Goal: Task Accomplishment & Management: Use online tool/utility

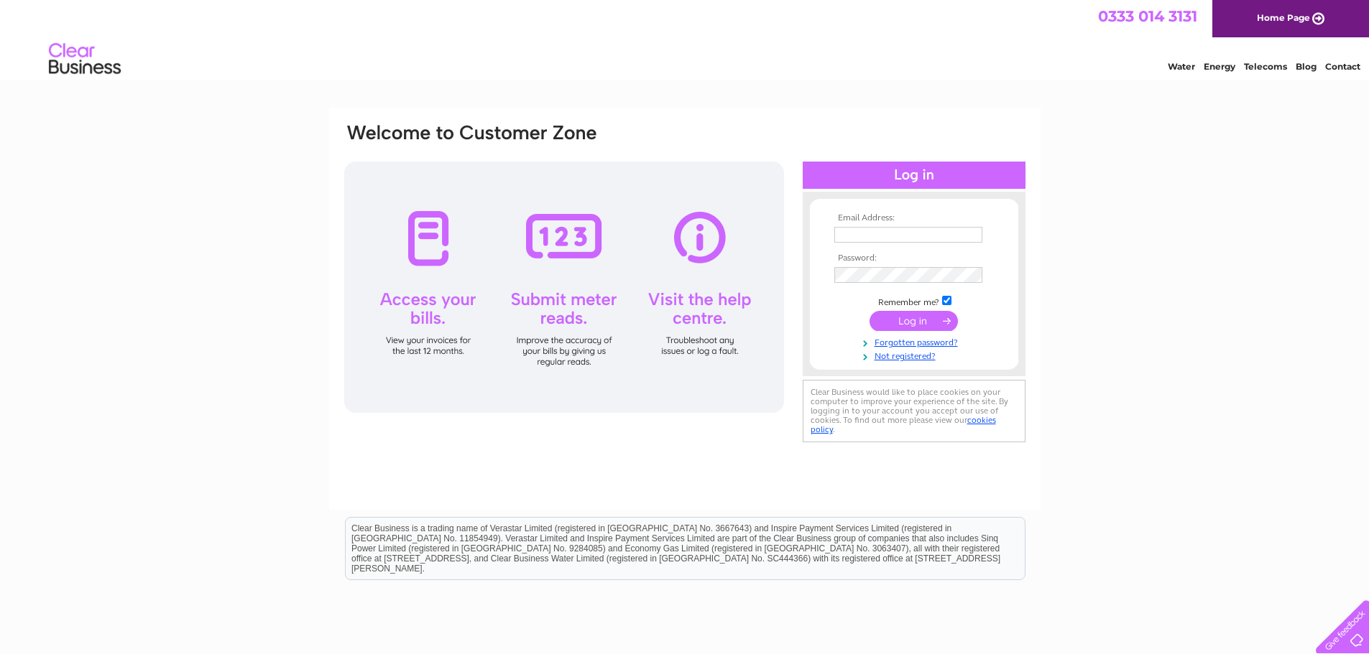
click at [862, 232] on input "text" at bounding box center [908, 235] width 148 height 16
type input "ferit@highlandwhiskyshop.co.uk"
click at [907, 317] on input "submit" at bounding box center [913, 321] width 88 height 20
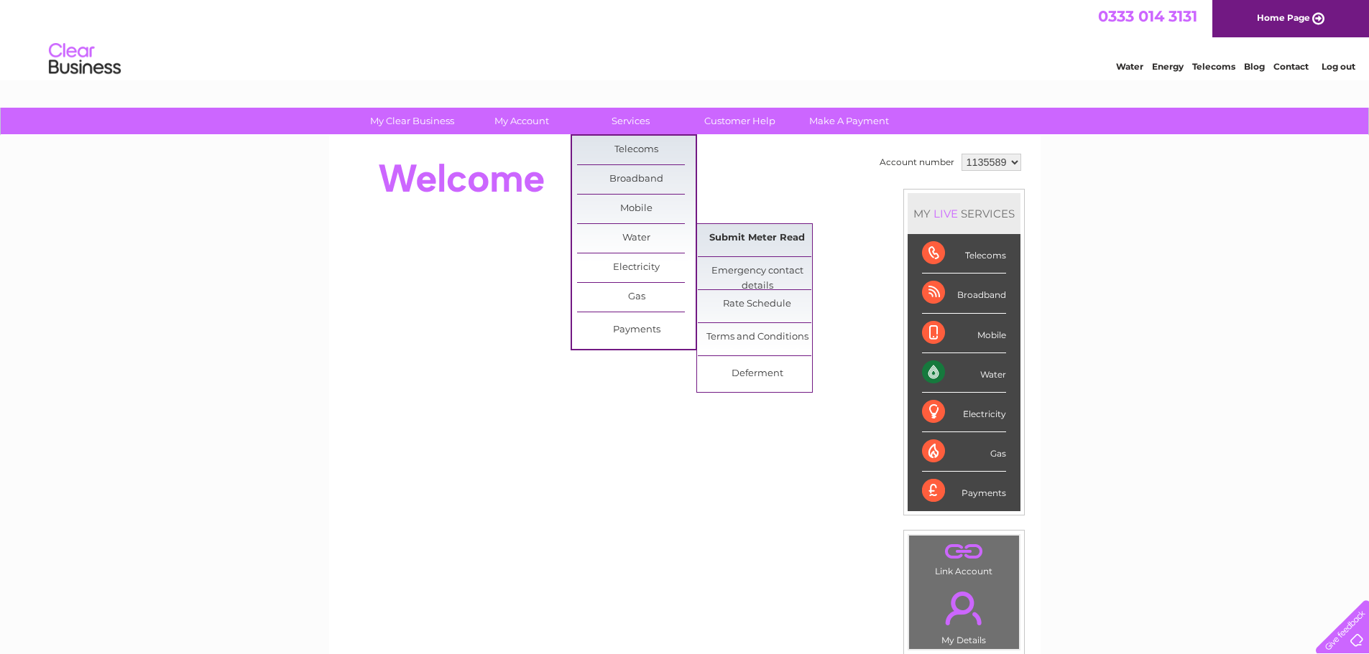
click at [740, 239] on link "Submit Meter Read" at bounding box center [757, 238] width 119 height 29
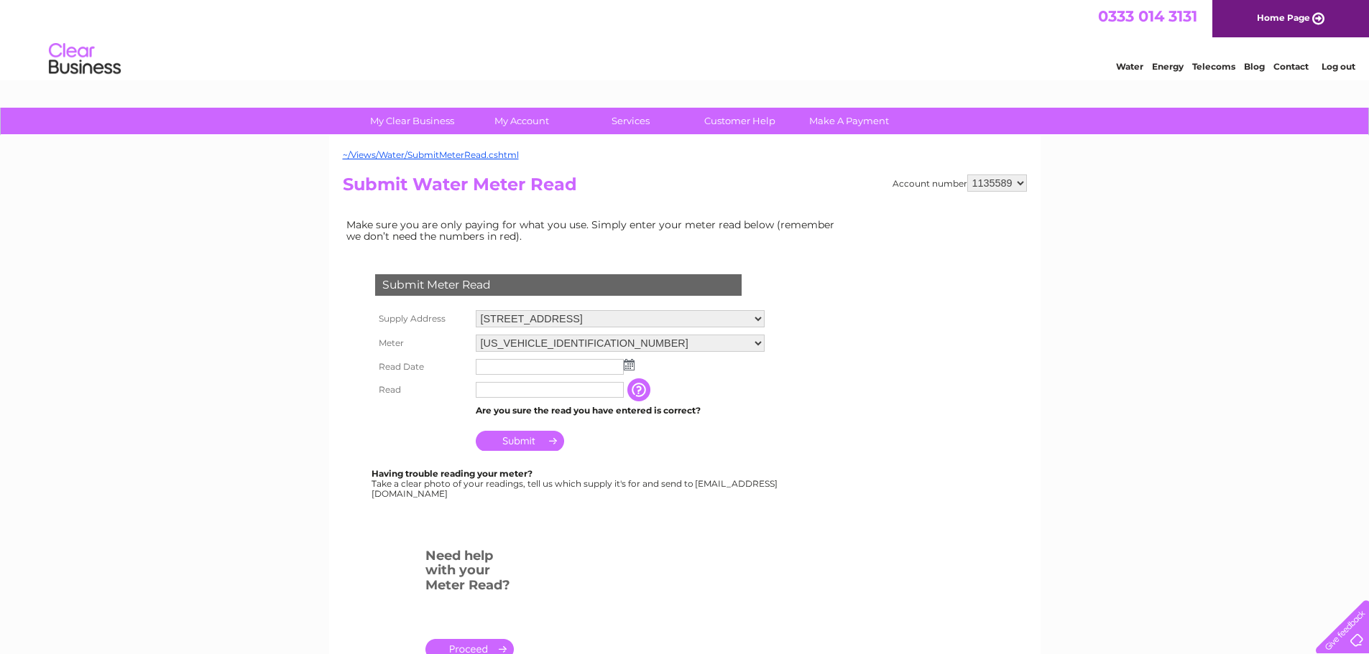
click at [627, 367] on img at bounding box center [629, 364] width 11 height 11
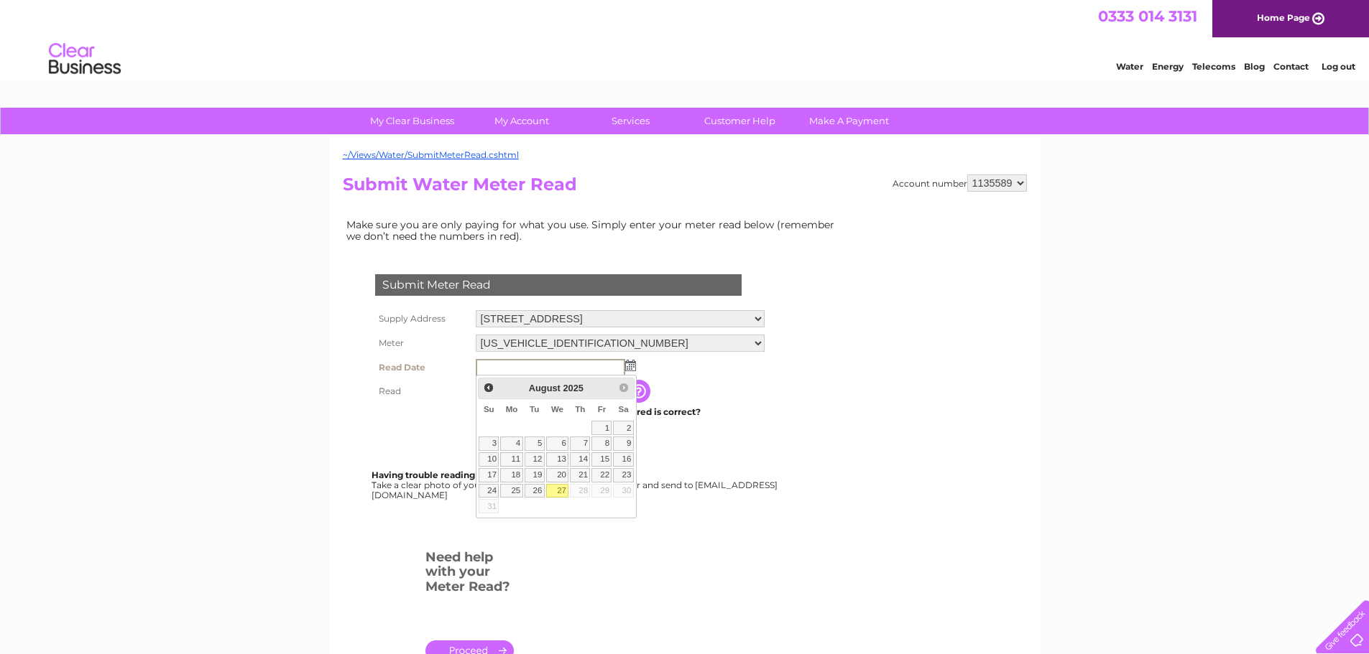
click at [557, 489] on link "27" at bounding box center [557, 491] width 23 height 14
type input "[DATE]"
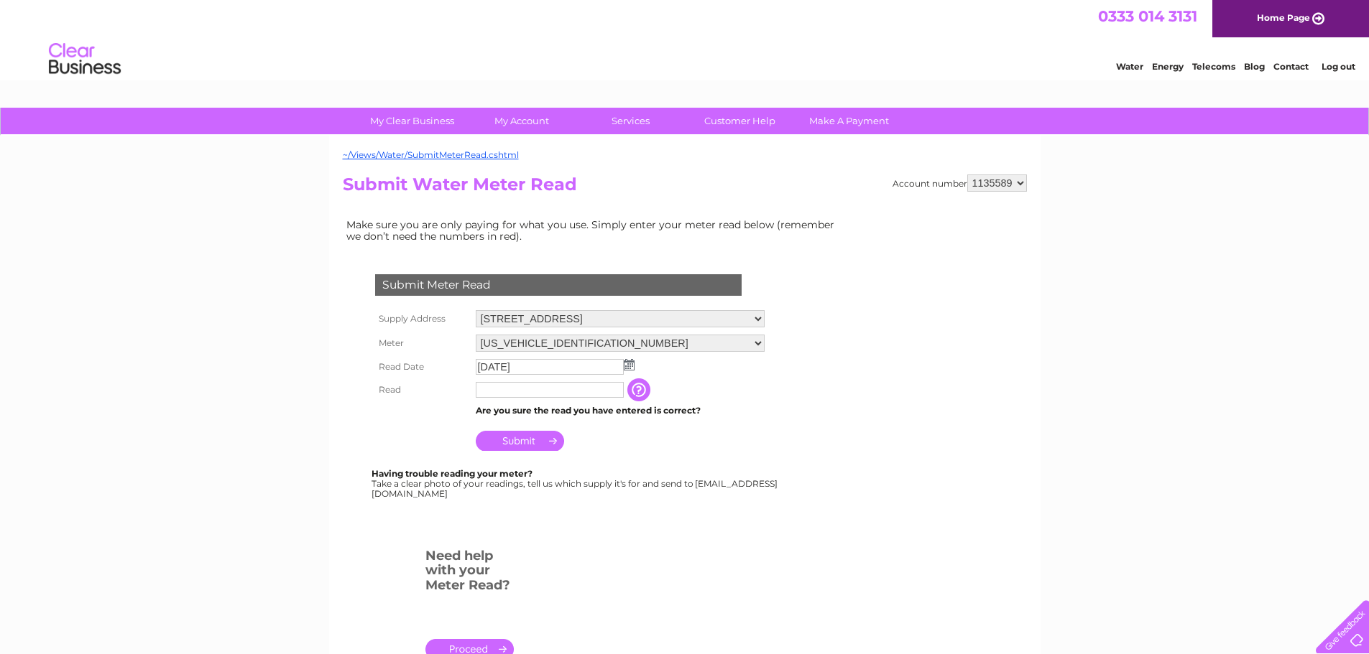
click at [540, 392] on input "text" at bounding box center [550, 390] width 148 height 16
type input "00101"
click at [524, 438] on input "Submit" at bounding box center [520, 442] width 88 height 20
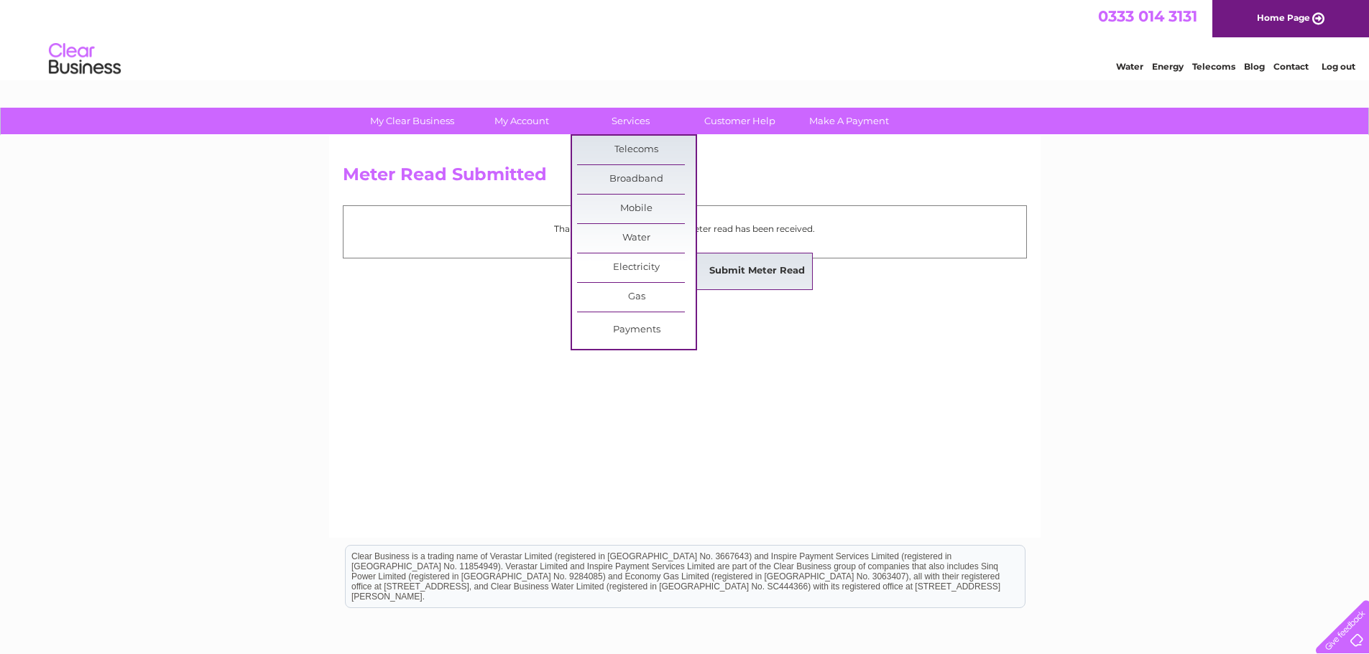
click at [731, 271] on link "Submit Meter Read" at bounding box center [757, 271] width 119 height 29
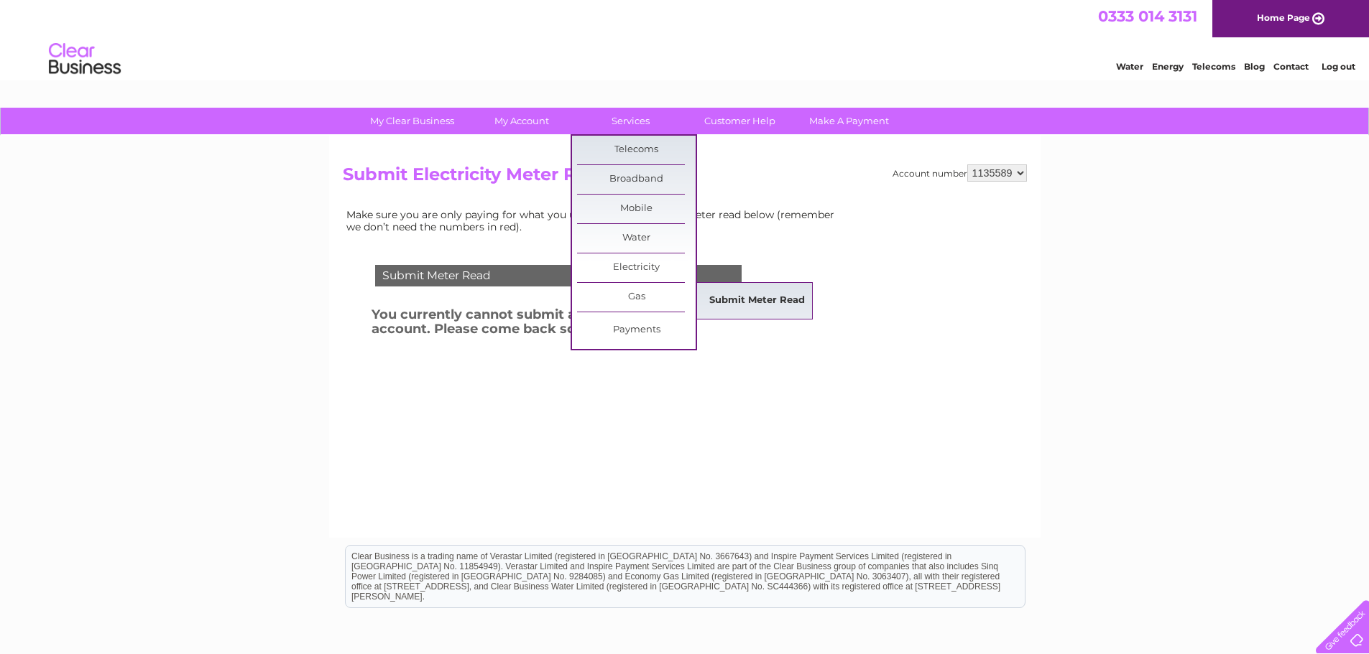
click at [756, 303] on link "Submit Meter Read" at bounding box center [757, 301] width 119 height 29
